Goal: Information Seeking & Learning: Learn about a topic

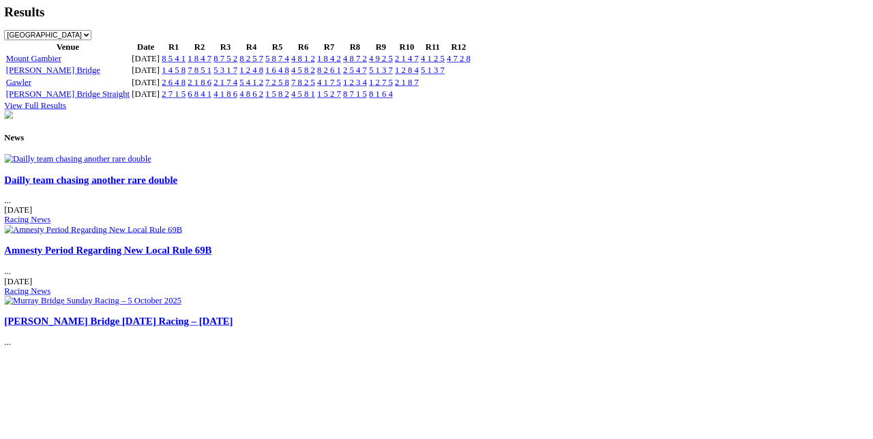
scroll to position [1582, 0]
click at [267, 323] on link "Amnesty Period Regarding New Local Rule 69B" at bounding box center [136, 316] width 262 height 14
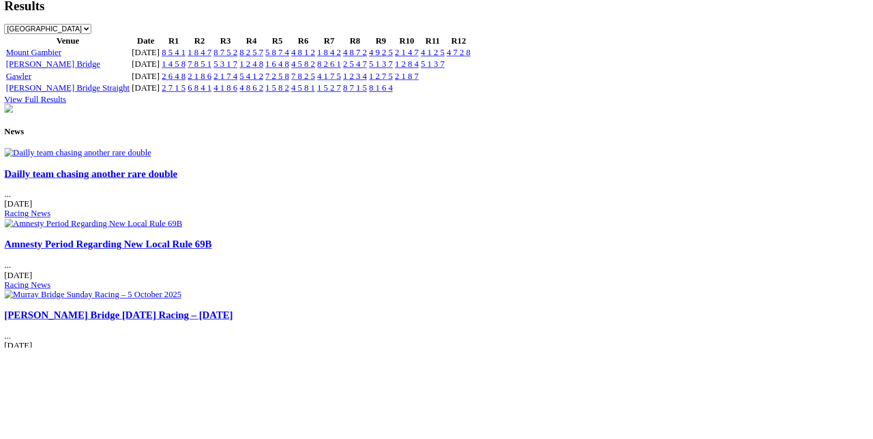
scroll to position [1654, 0]
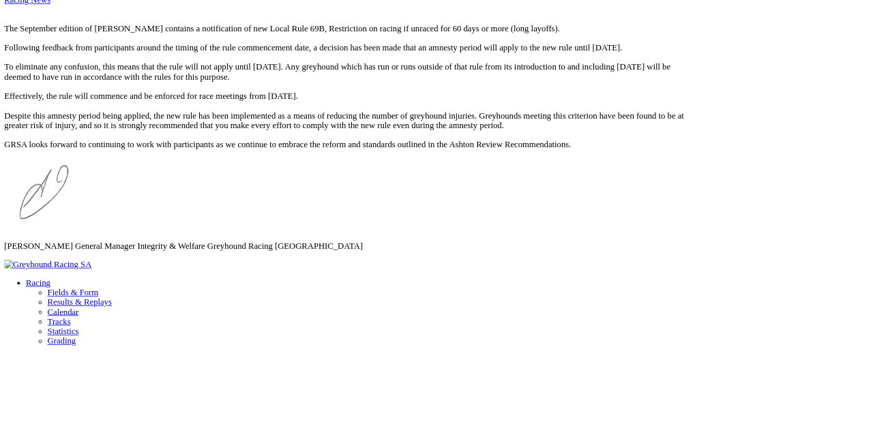
scroll to position [515, 0]
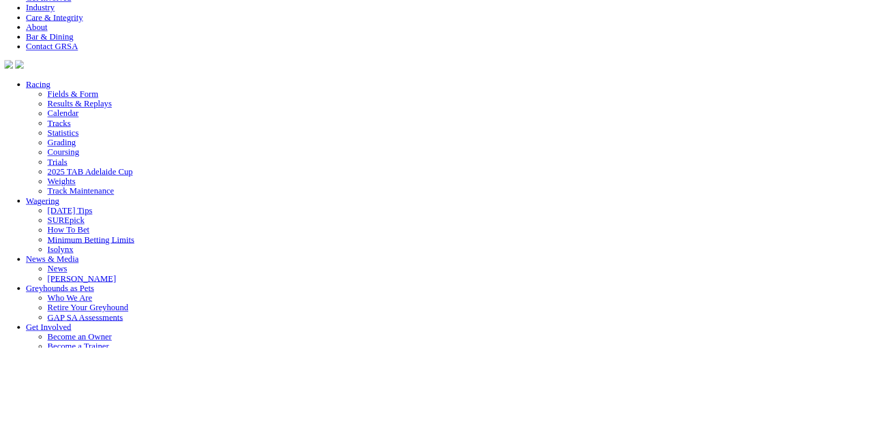
scroll to position [1072, 0]
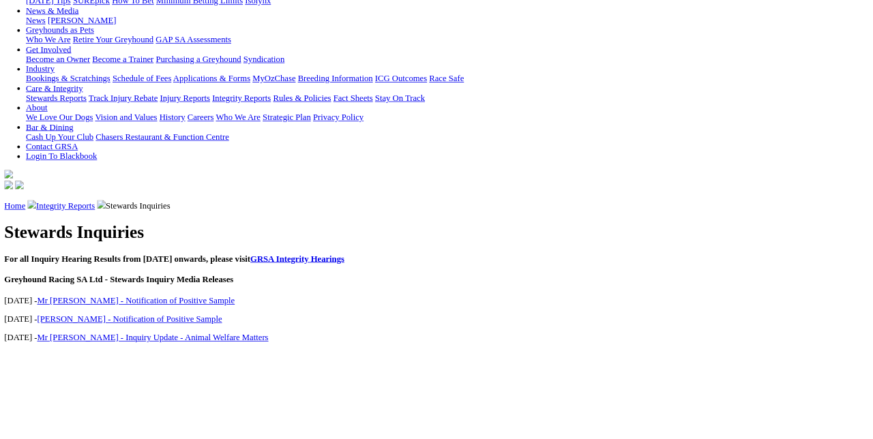
scroll to position [199, 0]
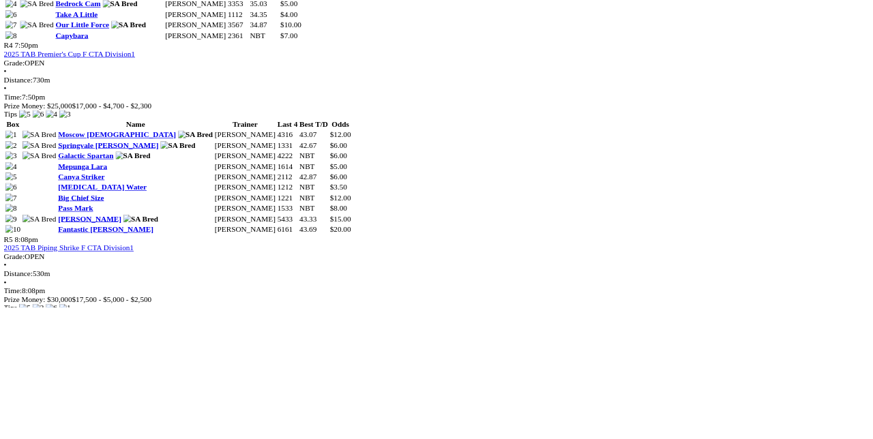
scroll to position [1378, 0]
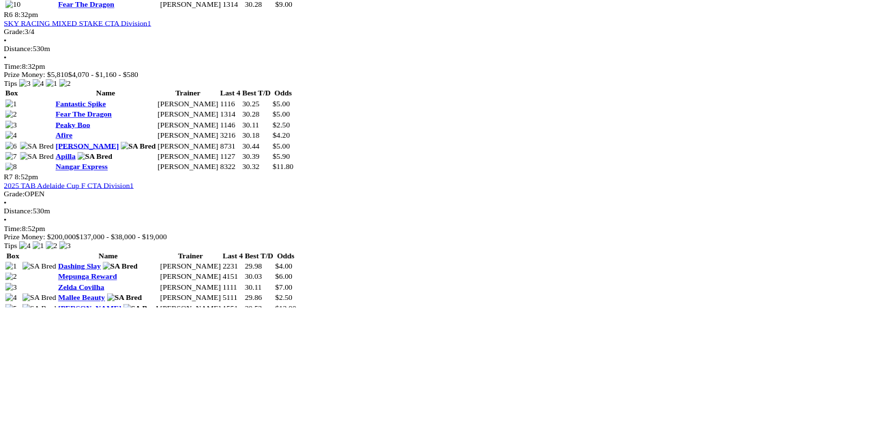
scroll to position [1977, 0]
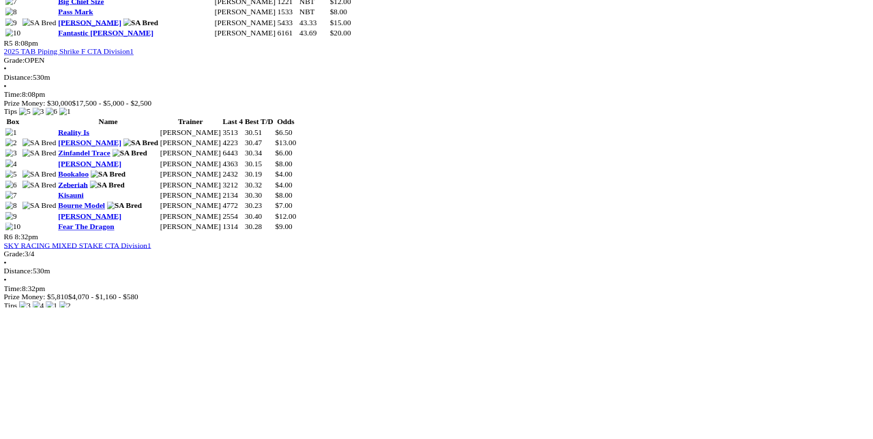
scroll to position [1657, 0]
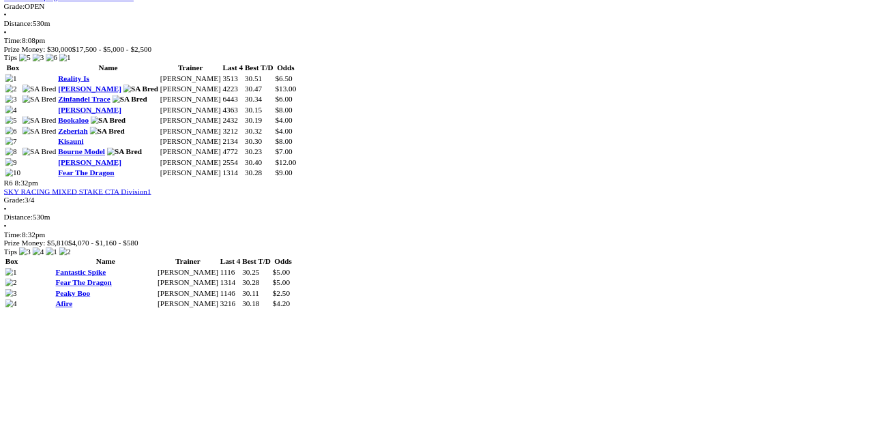
scroll to position [1739, 0]
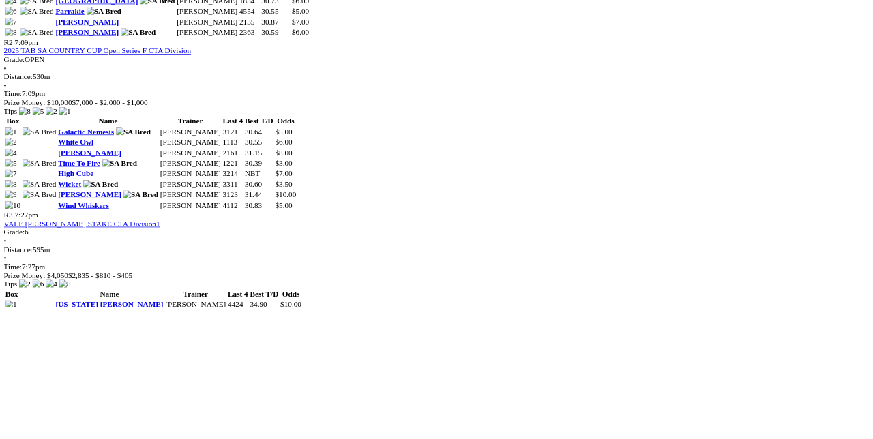
scroll to position [900, 0]
